Goal: Task Accomplishment & Management: Use online tool/utility

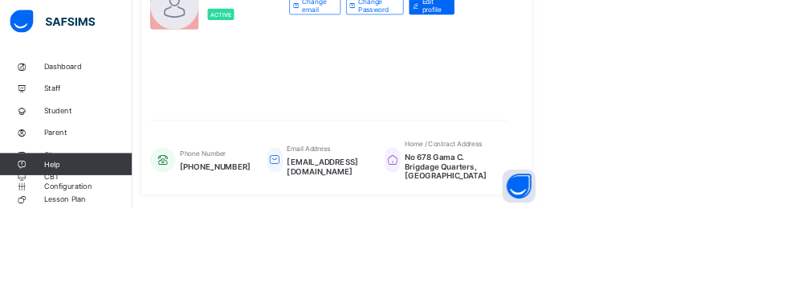
scroll to position [299, 0]
click at [88, 277] on span "Configuration" at bounding box center [128, 270] width 128 height 13
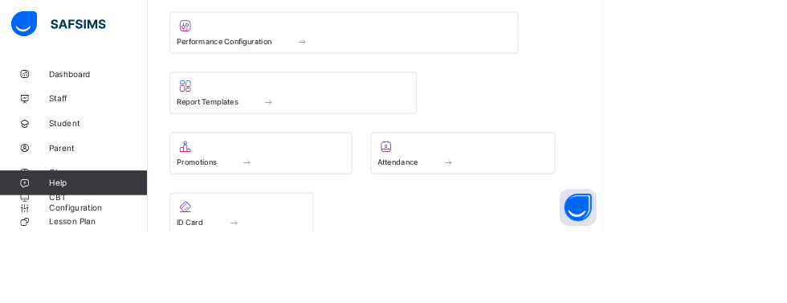
scroll to position [787, 0]
click at [355, 216] on span at bounding box center [341, 209] width 52 height 14
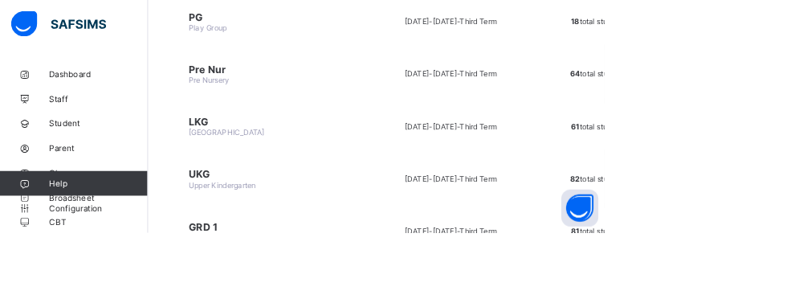
scroll to position [258, 0]
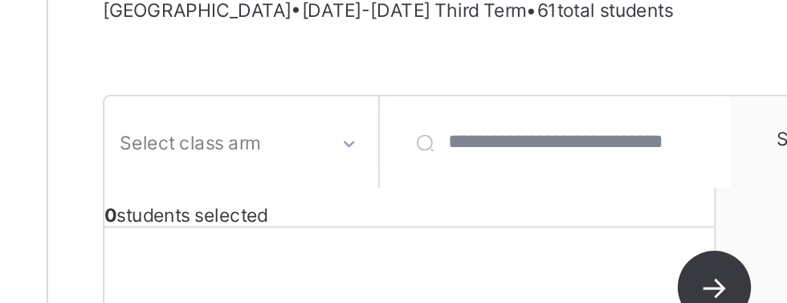
scroll to position [208, 0]
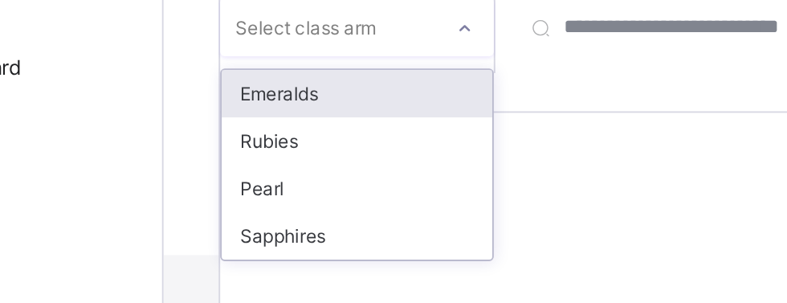
click at [303, 163] on div "Pearl" at bounding box center [294, 160] width 142 height 25
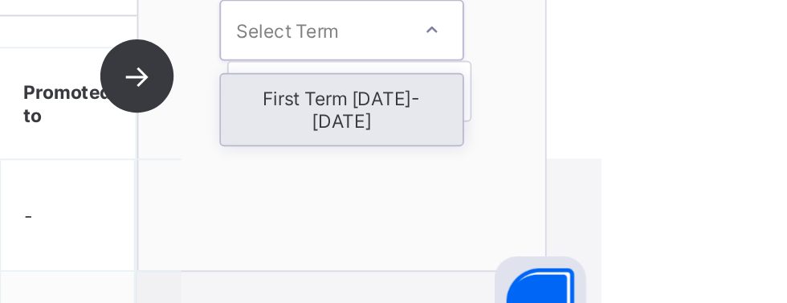
click at [688, 161] on div "First Term [DATE]-[DATE]" at bounding box center [650, 169] width 127 height 37
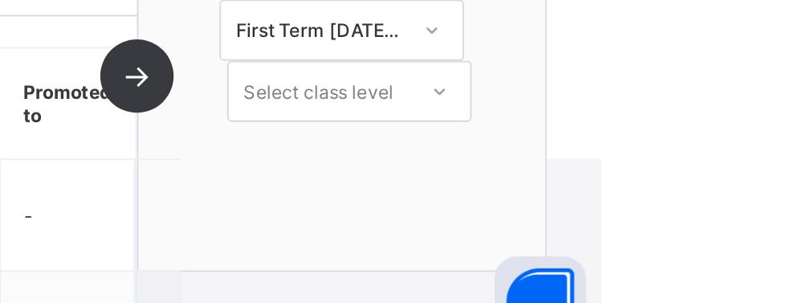
scroll to position [249, 0]
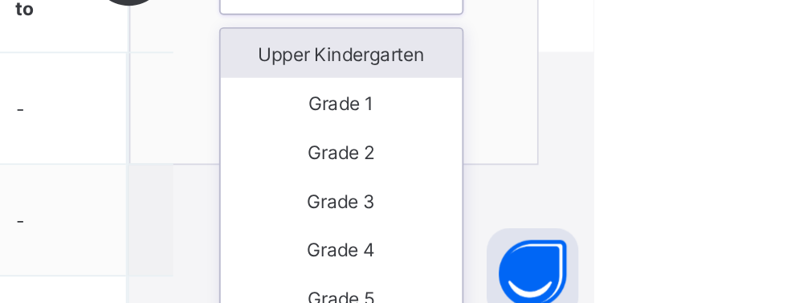
click at [685, 155] on div "Upper Kindergarten" at bounding box center [654, 155] width 127 height 26
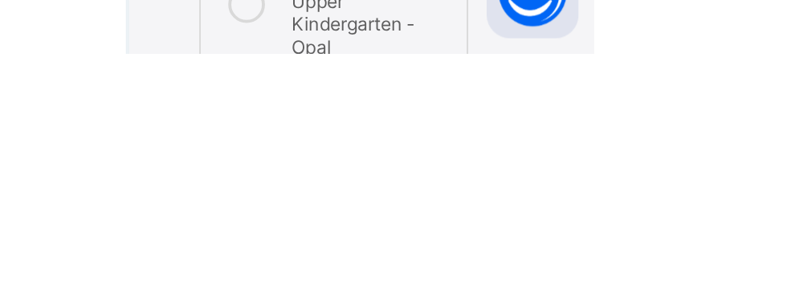
scroll to position [366, 0]
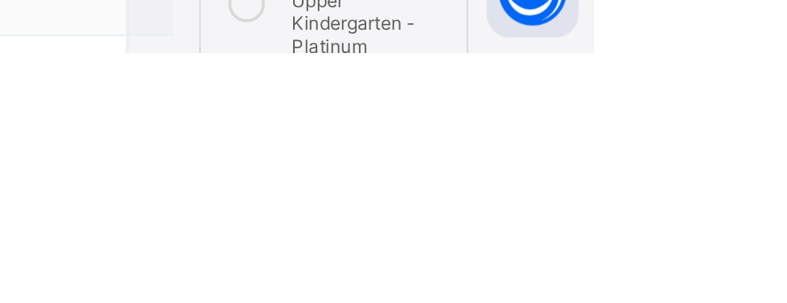
scroll to position [462, 0]
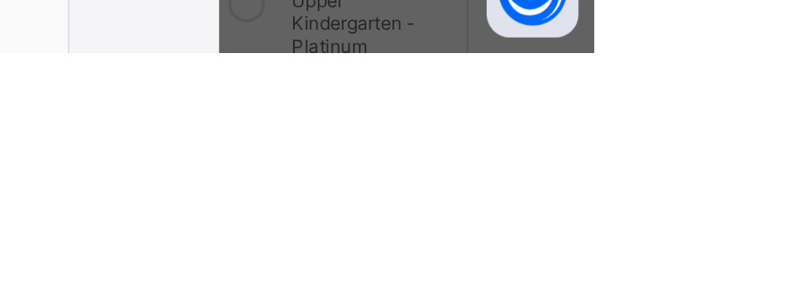
scroll to position [146, 0]
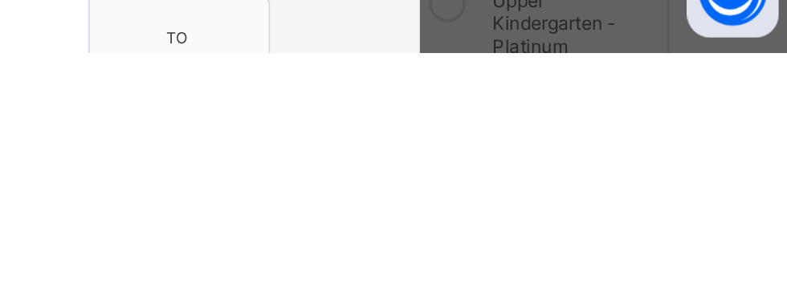
scroll to position [0, 0]
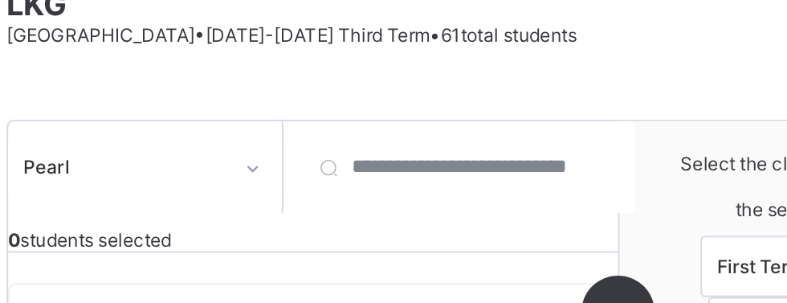
scroll to position [194, 0]
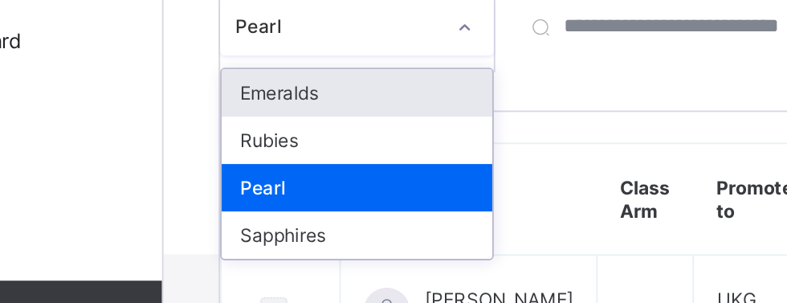
click at [307, 198] on div "Sapphires" at bounding box center [294, 198] width 142 height 25
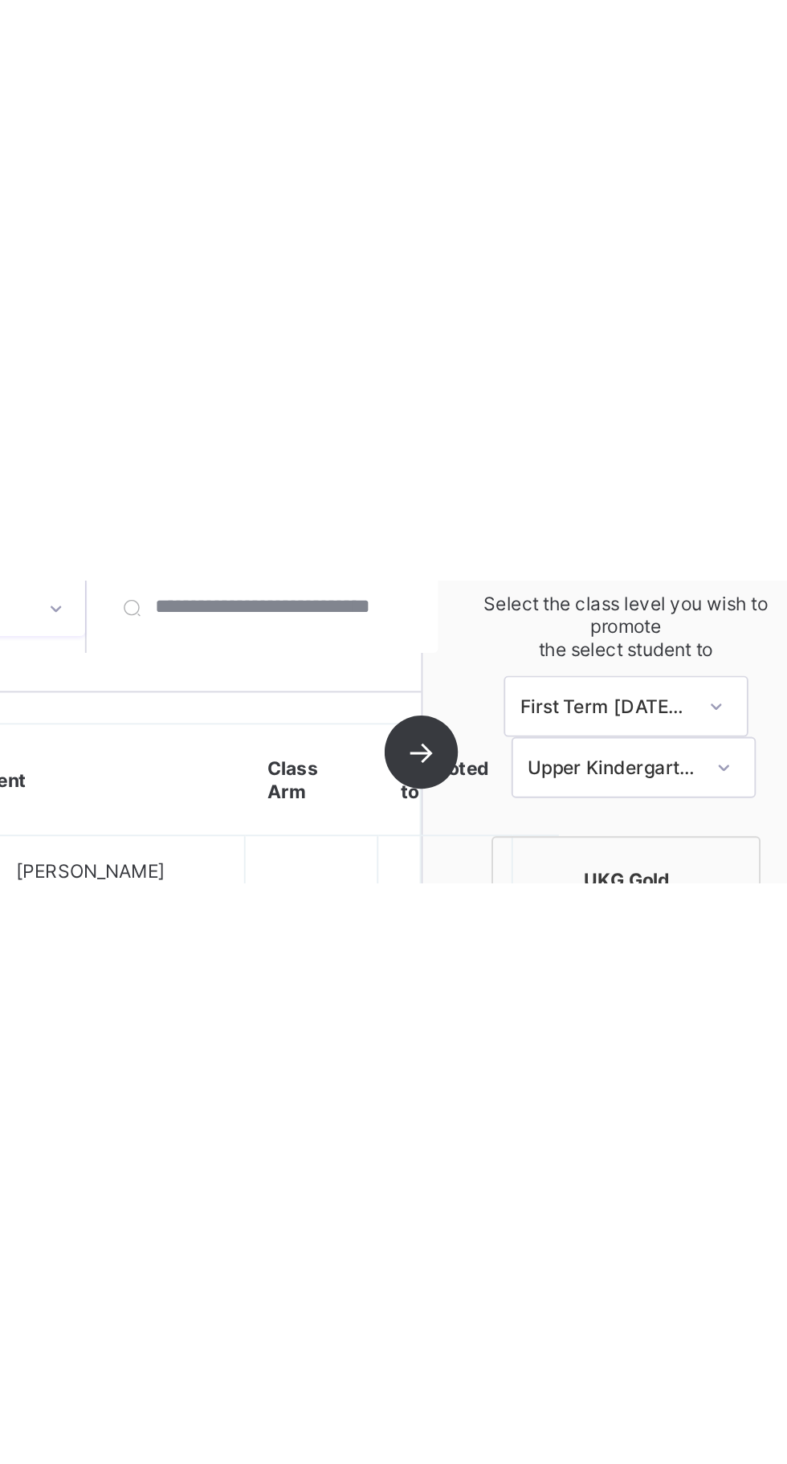
scroll to position [0, 0]
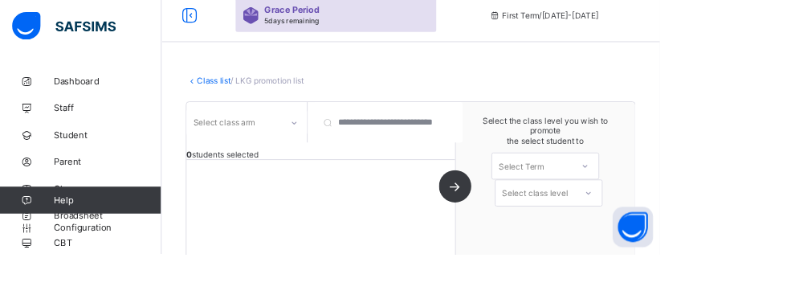
scroll to position [55, 0]
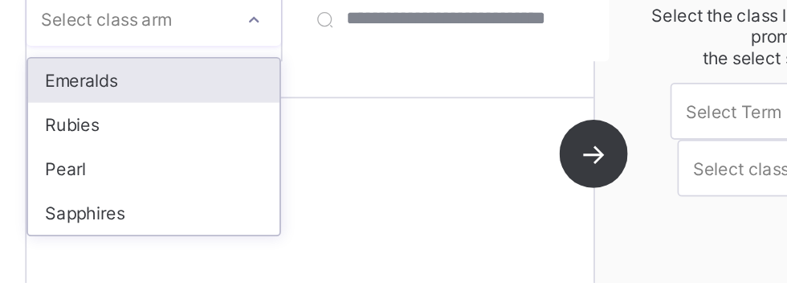
click at [303, 268] on div "Sapphires" at bounding box center [294, 262] width 142 height 25
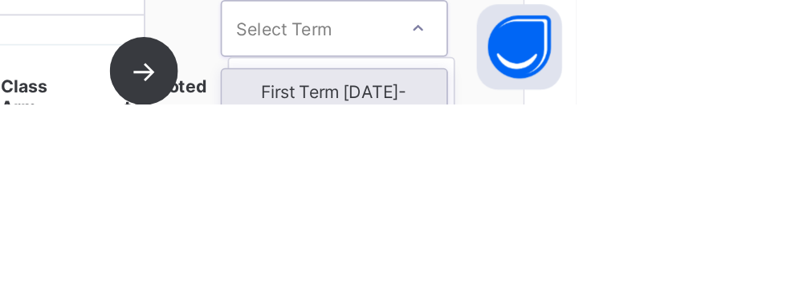
scroll to position [0, 0]
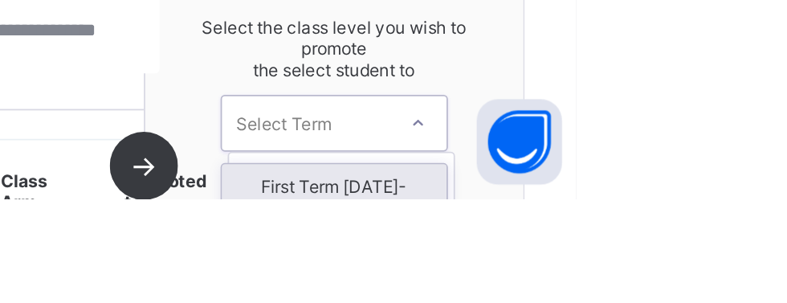
click at [685, 296] on div "First Term [DATE]-[DATE]" at bounding box center [650, 301] width 127 height 37
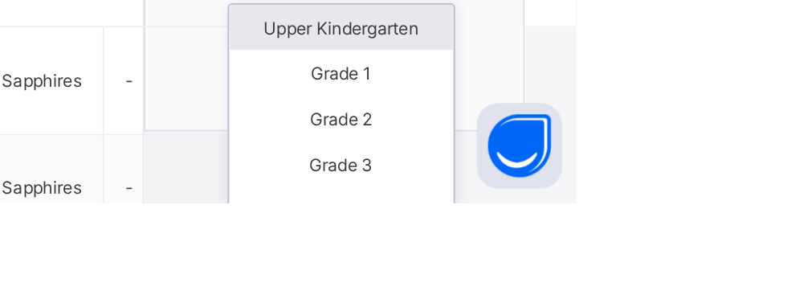
scroll to position [200, 0]
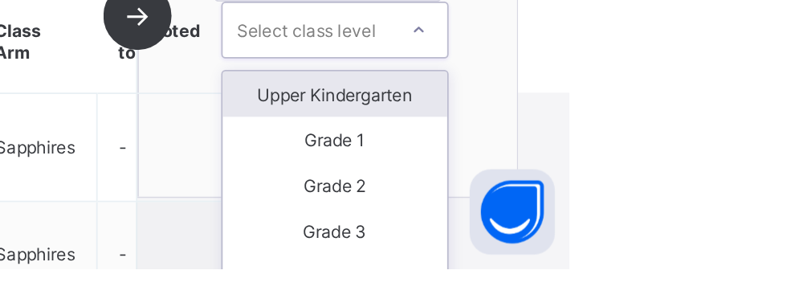
click at [694, 207] on div "Upper Kindergarten" at bounding box center [654, 204] width 127 height 26
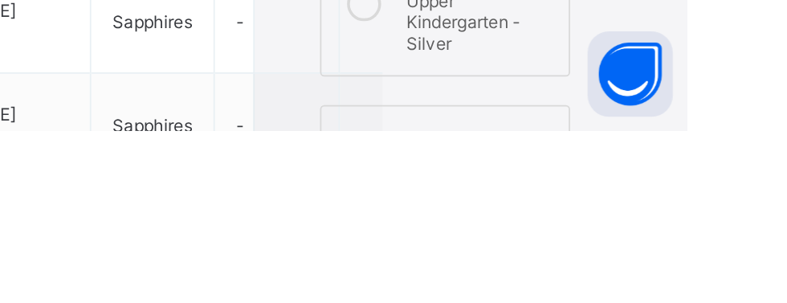
scroll to position [314, 0]
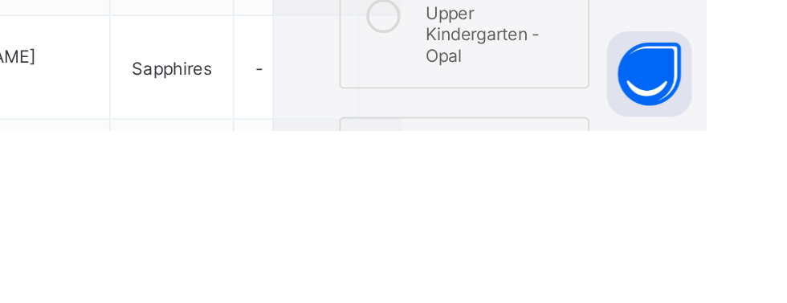
scroll to position [404, 0]
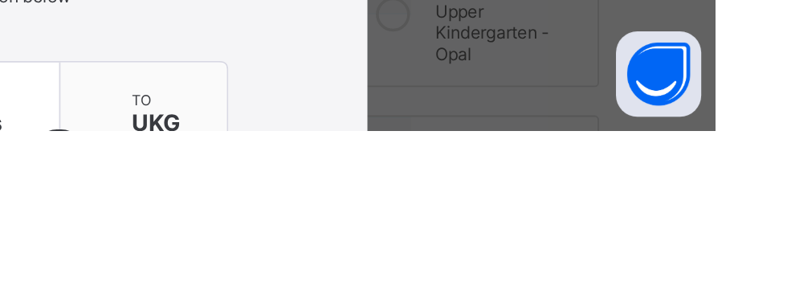
scroll to position [177, 0]
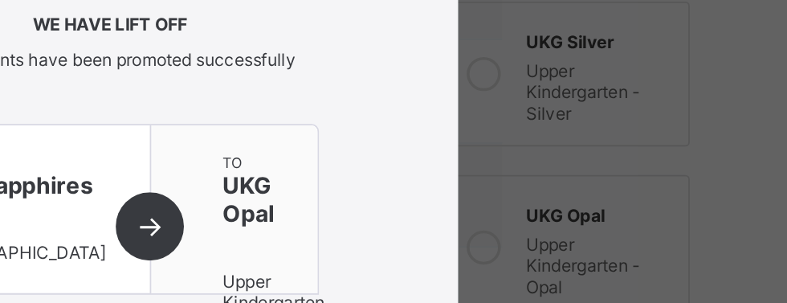
scroll to position [111, 0]
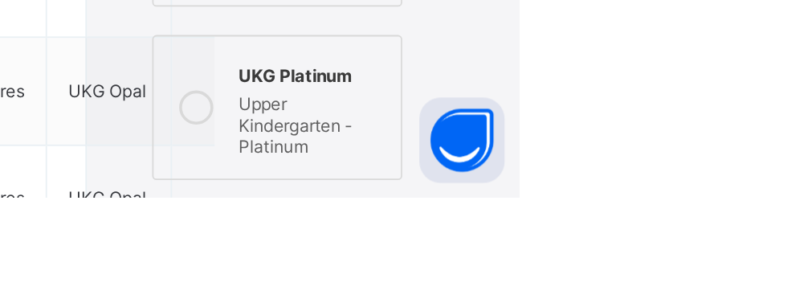
scroll to position [487, 0]
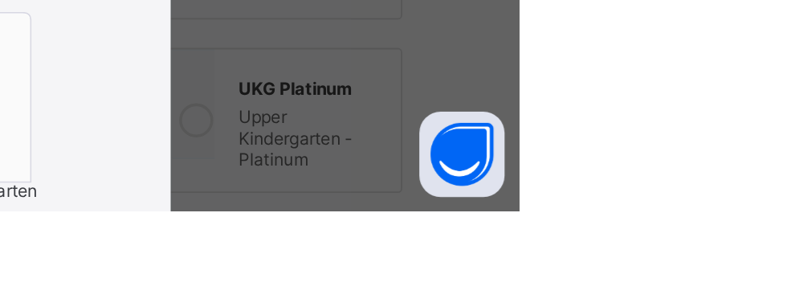
scroll to position [177, 0]
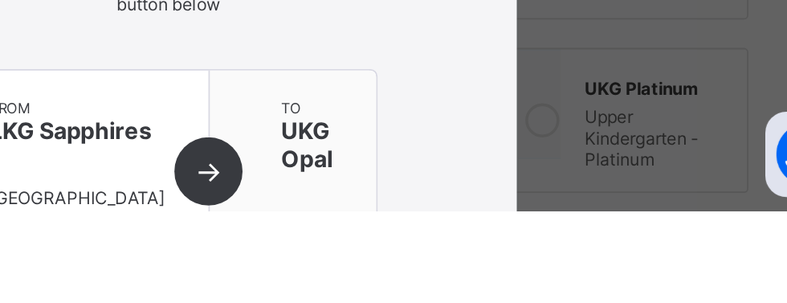
scroll to position [66, 0]
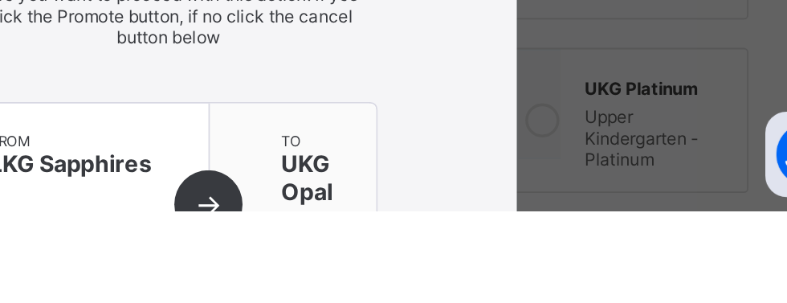
scroll to position [177, 0]
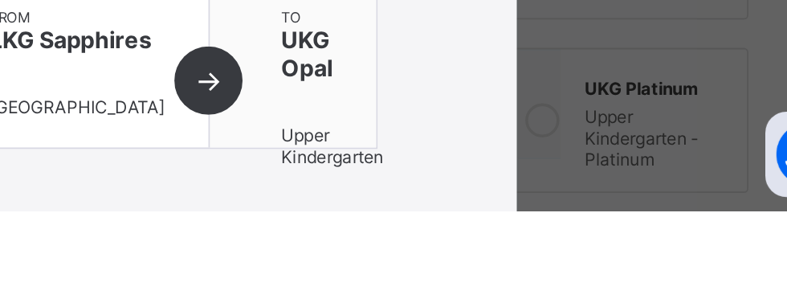
click at [417, 232] on div "from LKG Sapphires [GEOGRAPHIC_DATA]" at bounding box center [346, 219] width 140 height 95
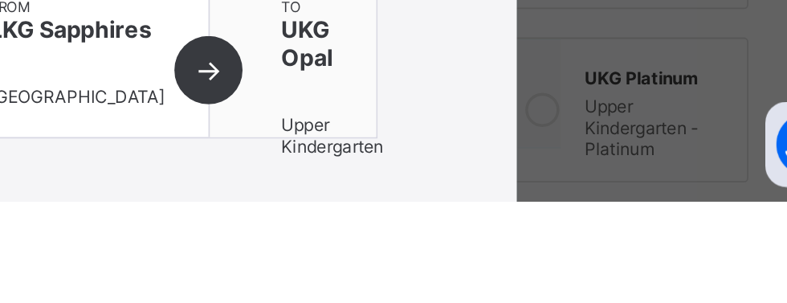
scroll to position [487, 0]
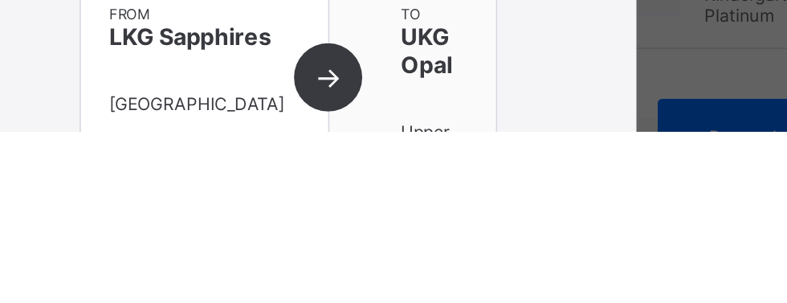
scroll to position [152, 0]
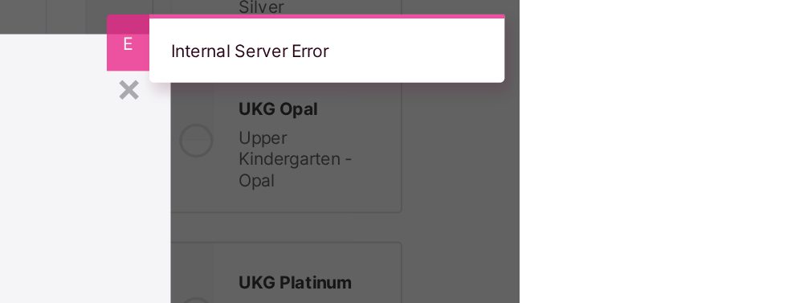
scroll to position [18, 0]
click at [574, 58] on div "×" at bounding box center [566, 51] width 15 height 27
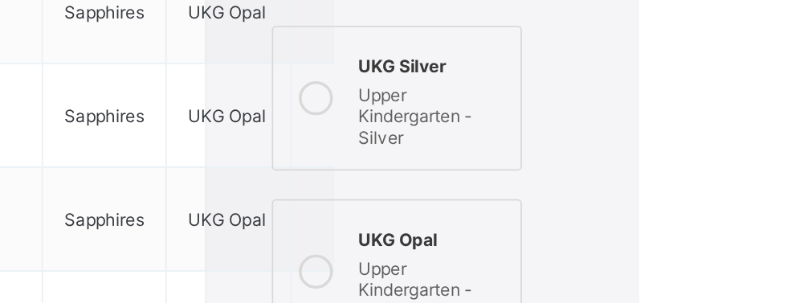
scroll to position [474, 0]
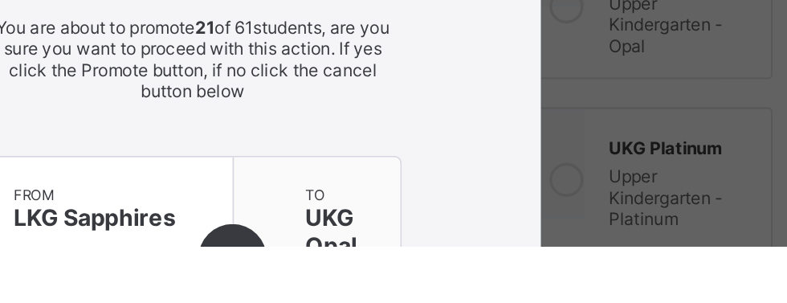
scroll to position [250, 0]
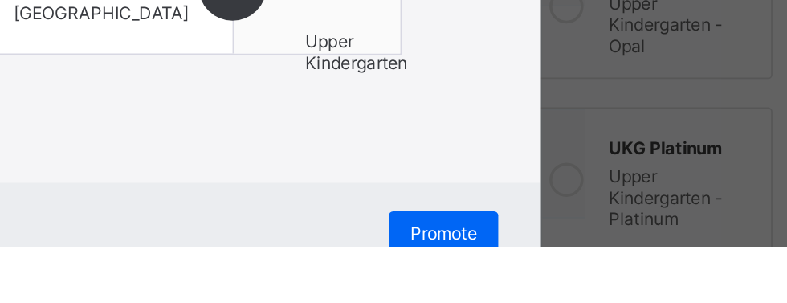
click at [554, 295] on span "Promote" at bounding box center [535, 295] width 38 height 12
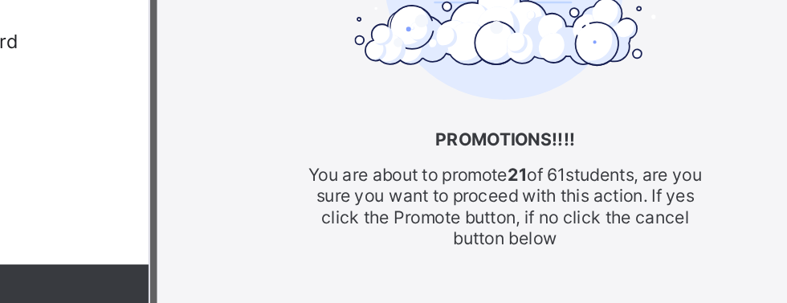
scroll to position [105, 0]
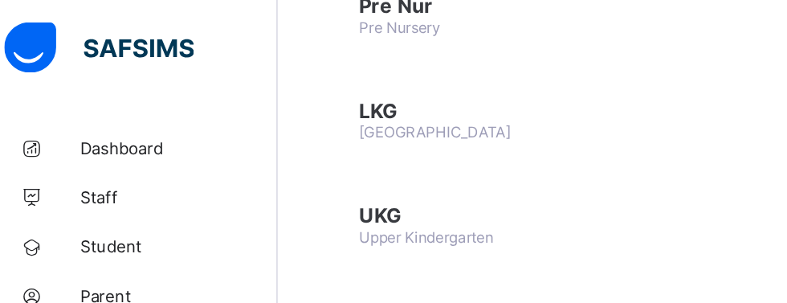
scroll to position [340, 0]
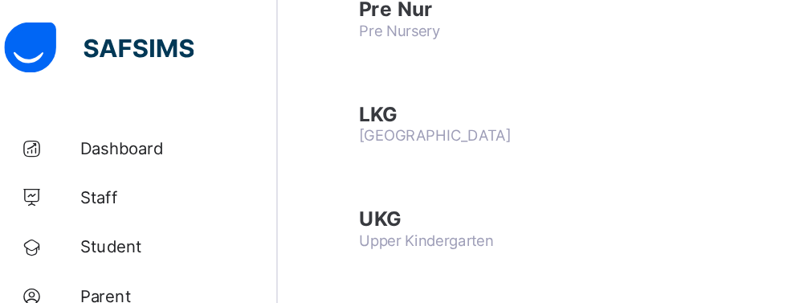
click at [316, 77] on span "LKG" at bounding box center [349, 74] width 206 height 16
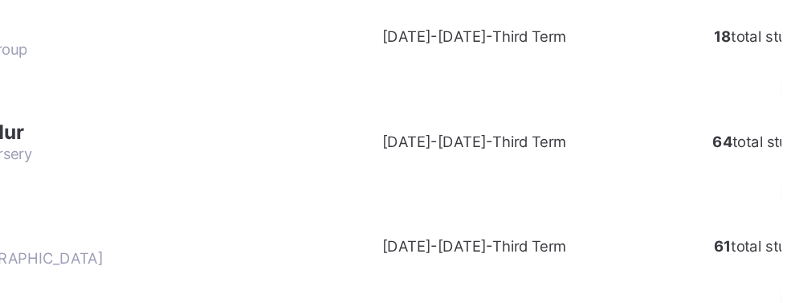
scroll to position [258, 0]
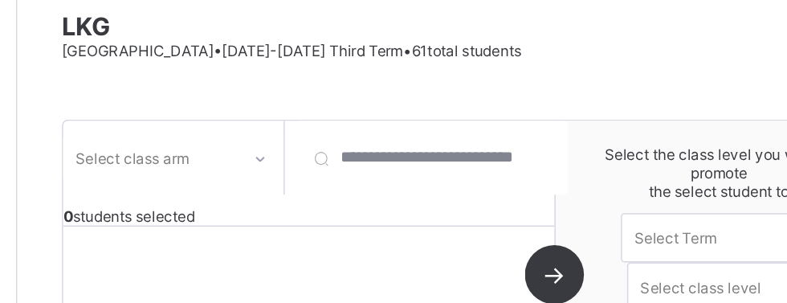
scroll to position [176, 0]
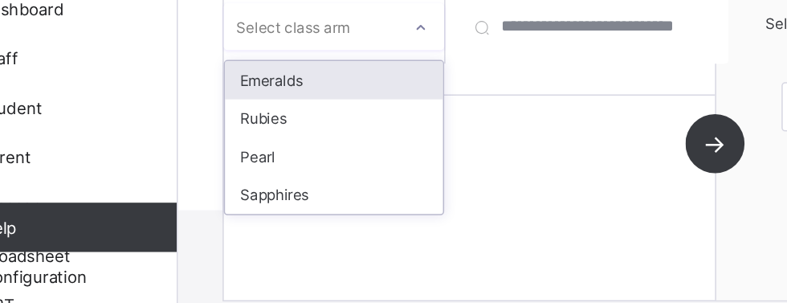
click at [249, 136] on div "Emeralds" at bounding box center [294, 142] width 142 height 25
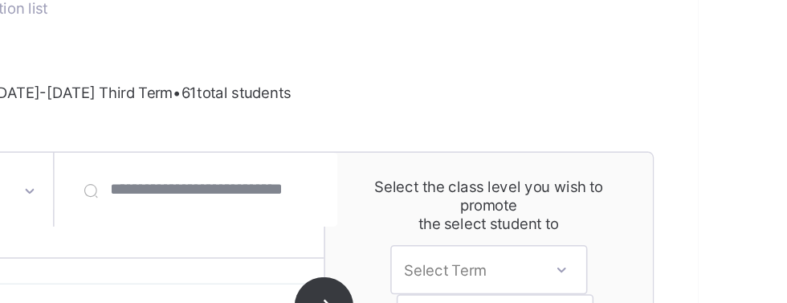
scroll to position [146, 0]
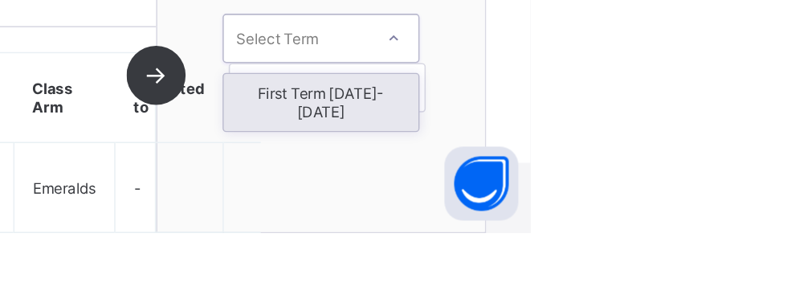
type input "*"
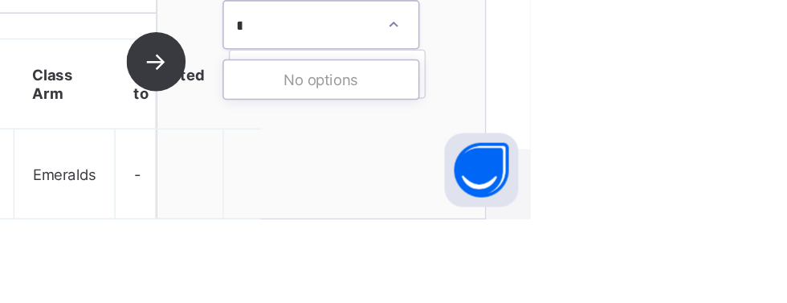
scroll to position [0, 0]
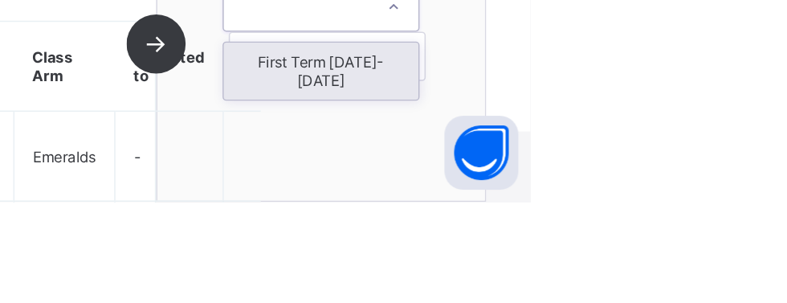
click at [675, 227] on div "First Term [DATE]-[DATE]" at bounding box center [650, 217] width 127 height 37
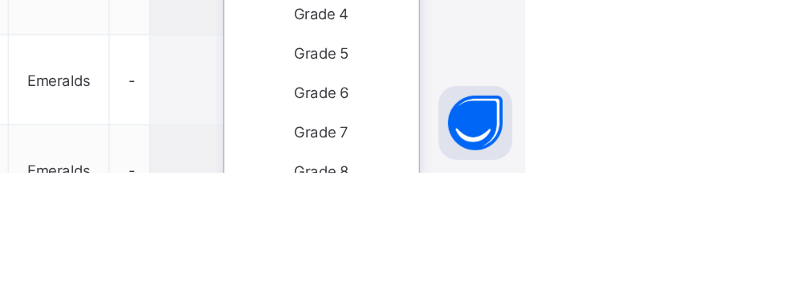
scroll to position [307, 0]
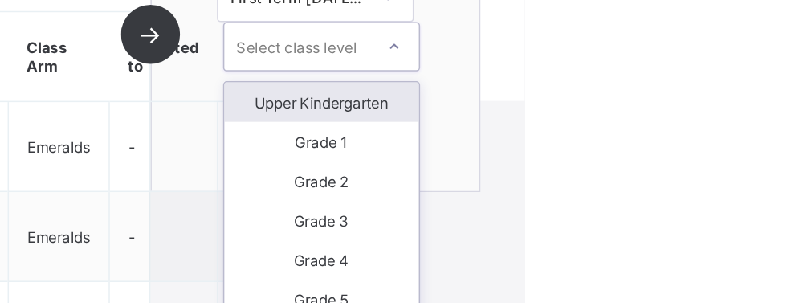
click at [682, 95] on div "Upper Kindergarten" at bounding box center [654, 96] width 127 height 26
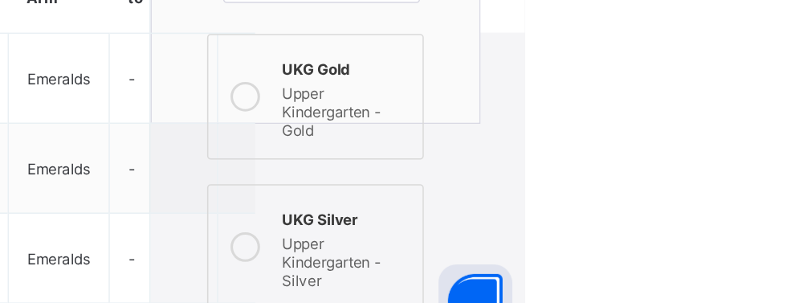
click at [621, 231] on label "UKG Silver Upper Kindergarten - Silver" at bounding box center [650, 235] width 141 height 82
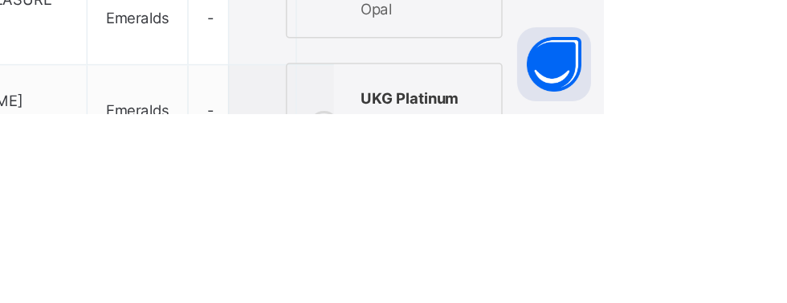
scroll to position [450, 0]
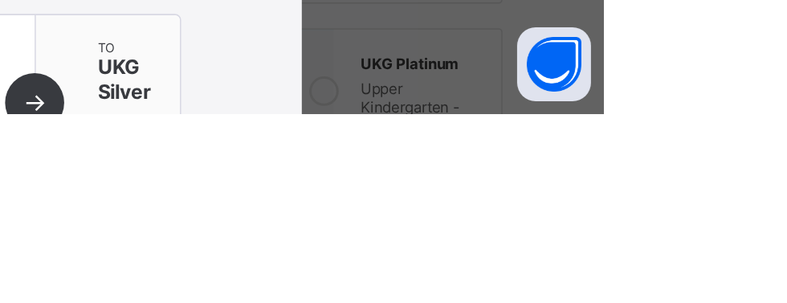
scroll to position [146, 0]
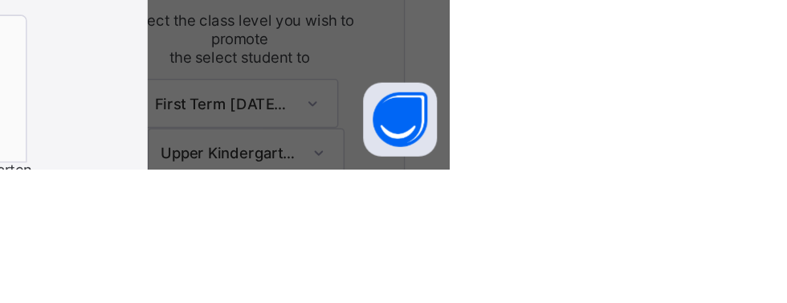
click at [590, 302] on div "Promotions!!!! You are about to promote 18 of 61 students, are you sure you wan…" at bounding box center [393, 132] width 393 height 397
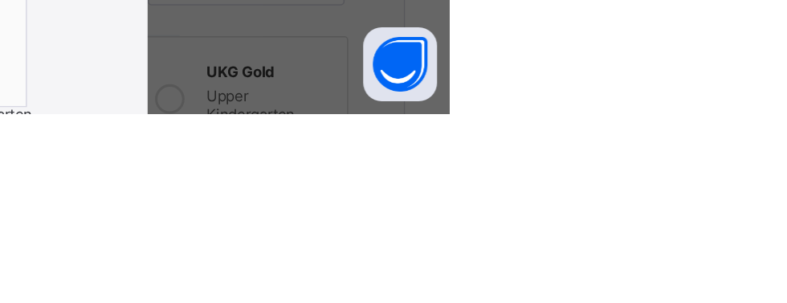
scroll to position [82, 0]
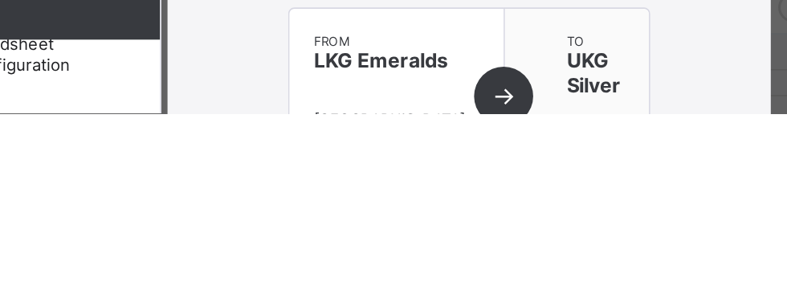
scroll to position [213, 0]
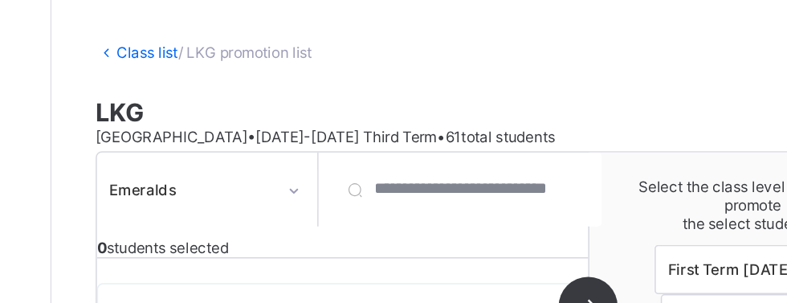
scroll to position [0, 0]
